Goal: Register for event/course

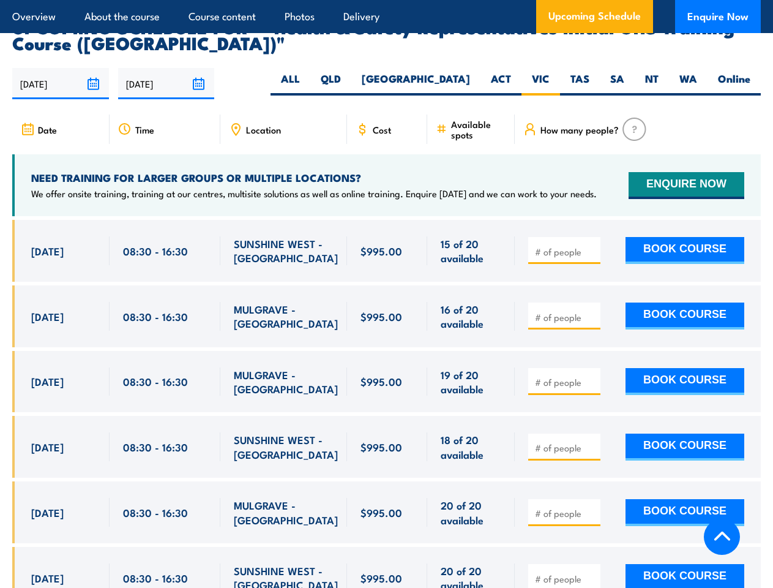
click at [386, 0] on article "Overview About the course Course content Photos Delivery Upcoming Schedule Enqu…" at bounding box center [386, 16] width 749 height 33
click at [61, 68] on input "[DATE]" at bounding box center [60, 83] width 97 height 31
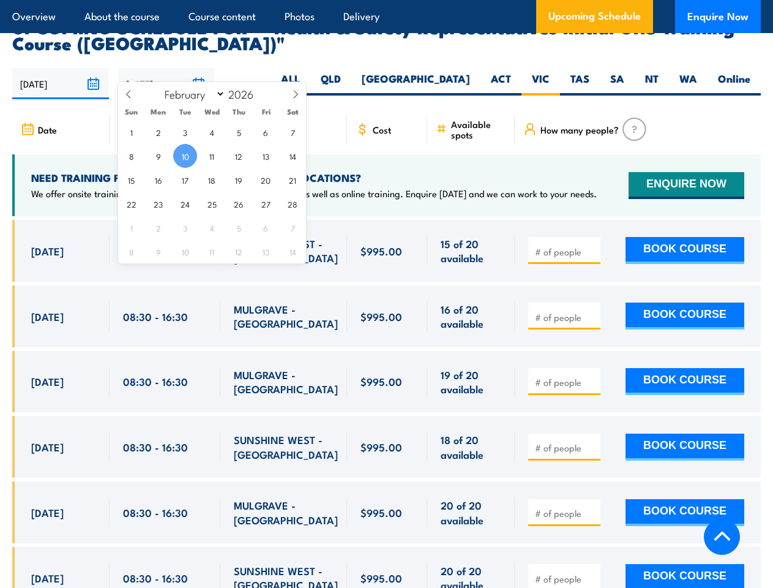
click at [167, 68] on input "[DATE]" at bounding box center [166, 83] width 97 height 31
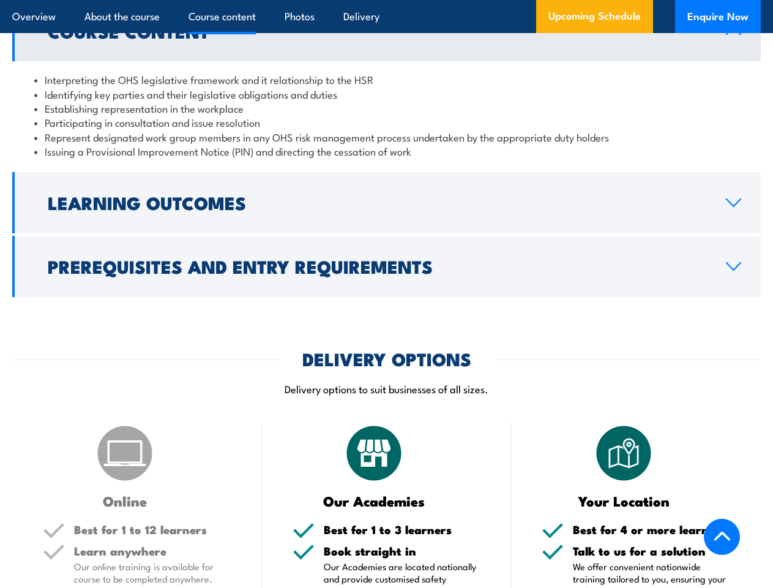
click at [386, 0] on article "Overview About the course Course content Photos Delivery Upcoming Schedule Enqu…" at bounding box center [386, 16] width 749 height 33
click at [386, 203] on h2 "Learning Outcomes" at bounding box center [377, 202] width 659 height 16
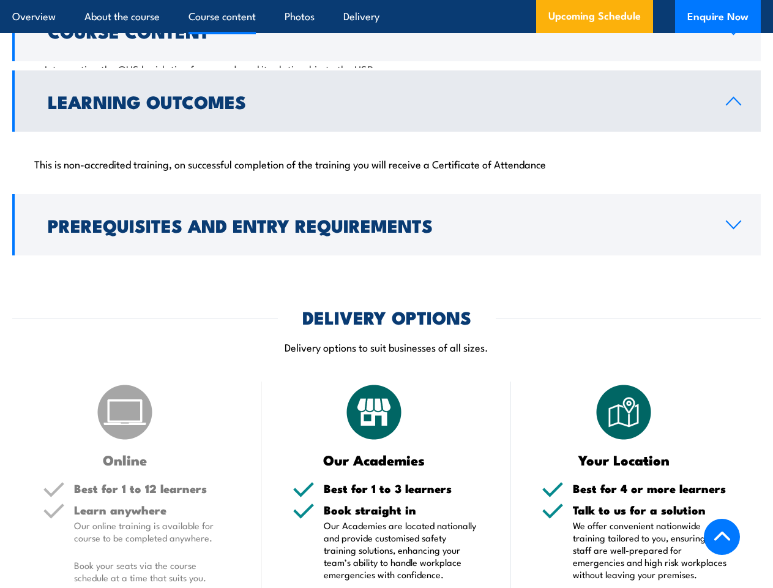
click at [386, 266] on div "COURSES > Work Health & Safety Training (WHS) Health & Safety Representatives I…" at bounding box center [386, 517] width 773 height 3656
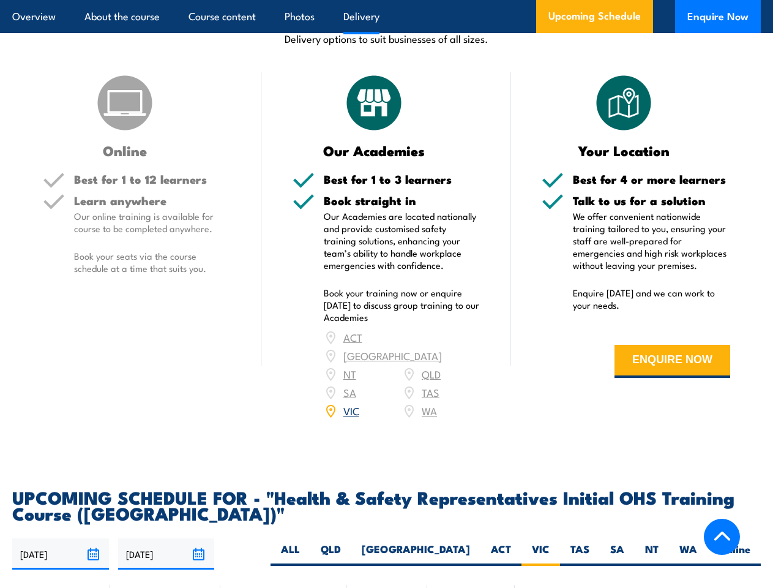
click at [386, 0] on article "Overview About the course Course content Photos Delivery Upcoming Schedule Enqu…" at bounding box center [386, 16] width 749 height 33
click at [61, 538] on input "[DATE]" at bounding box center [60, 553] width 97 height 31
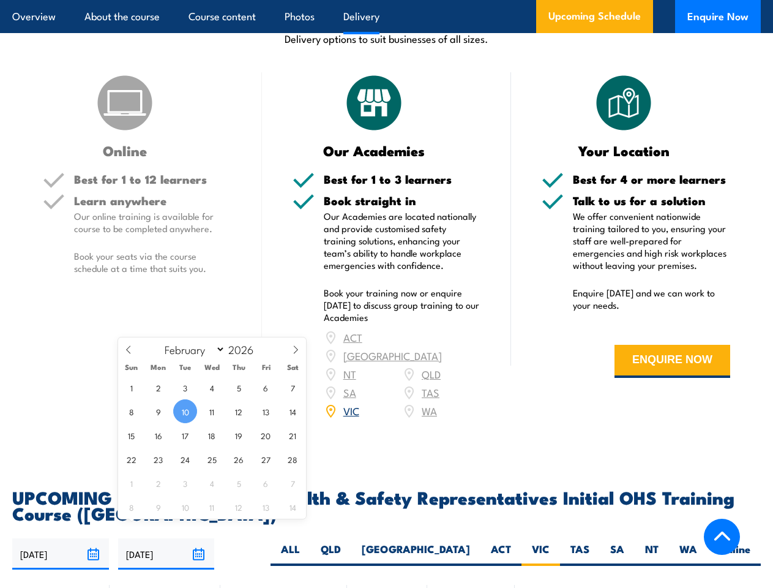
click at [167, 538] on input "[DATE]" at bounding box center [166, 553] width 97 height 31
